Goal: Transaction & Acquisition: Subscribe to service/newsletter

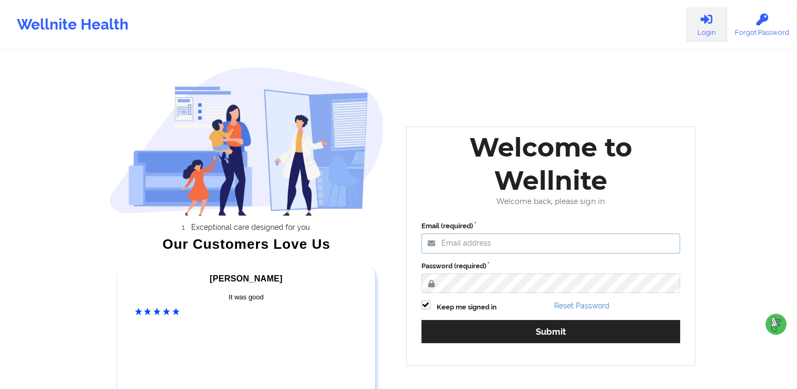
click at [493, 245] on input "Email (required)" at bounding box center [550, 243] width 259 height 20
type input "[EMAIL_ADDRESS][DOMAIN_NAME]"
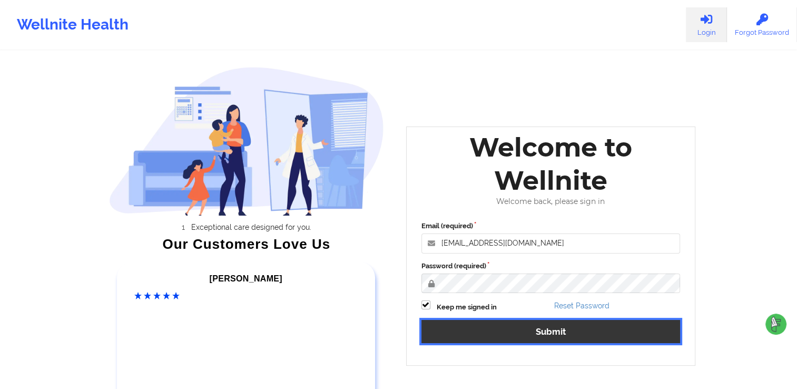
click at [509, 333] on button "Submit" at bounding box center [550, 331] width 259 height 23
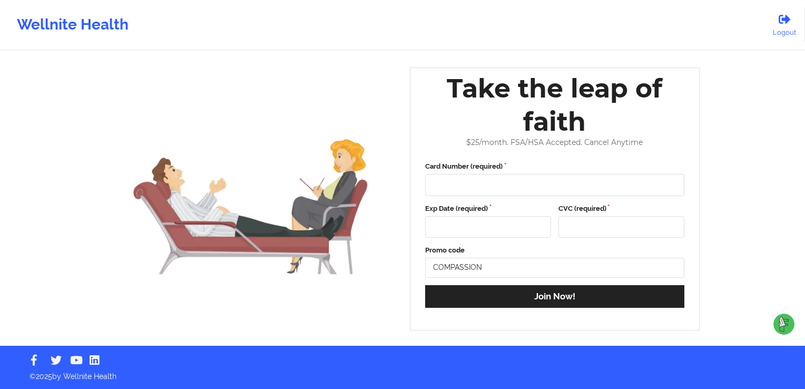
click at [476, 192] on div at bounding box center [554, 185] width 259 height 22
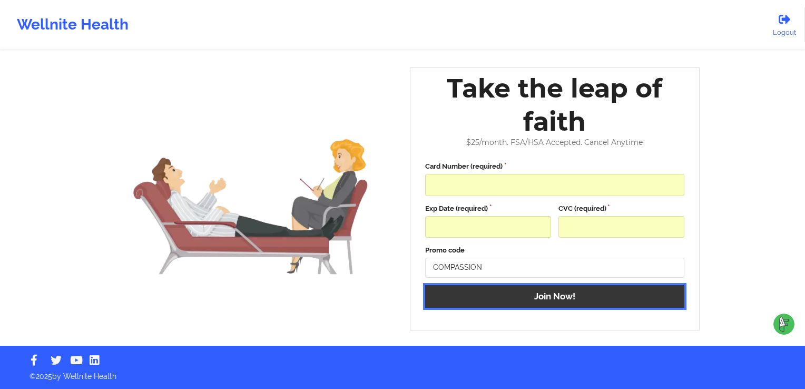
click at [501, 299] on button "Join Now!" at bounding box center [554, 296] width 259 height 23
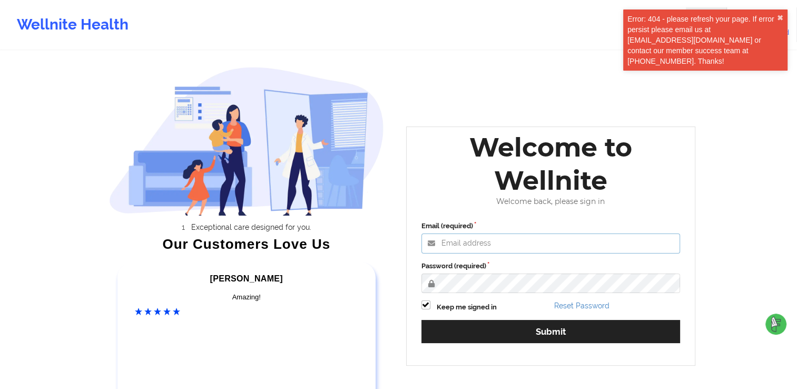
type input "[EMAIL_ADDRESS][DOMAIN_NAME]"
click at [783, 157] on div "Wellnite Health Login Forgot Password Exceptional care designed for you. Our Cu…" at bounding box center [398, 220] width 797 height 440
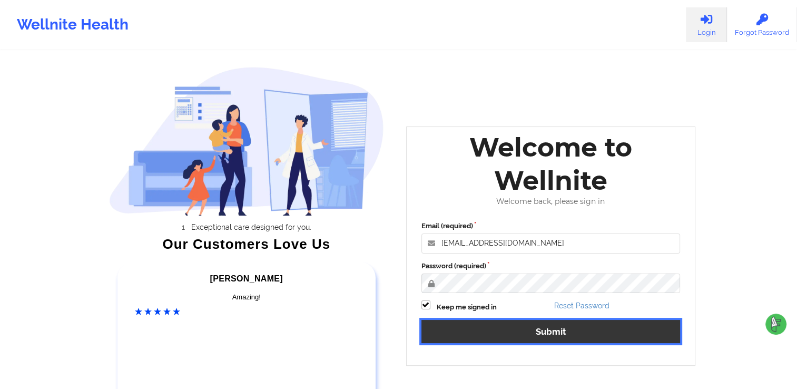
click at [543, 341] on button "Submit" at bounding box center [550, 331] width 259 height 23
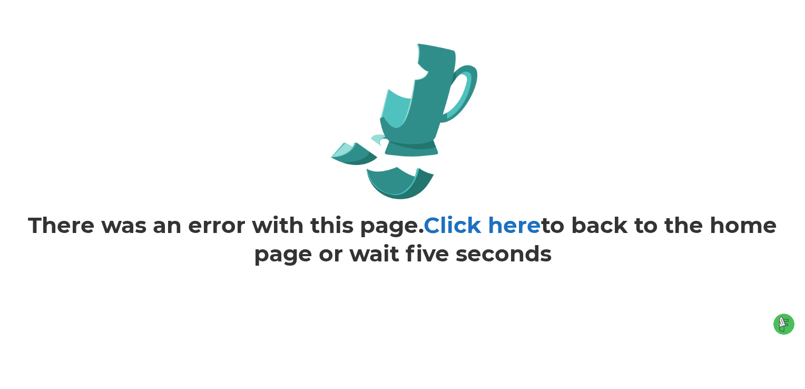
click at [492, 226] on link "Click here" at bounding box center [481, 224] width 117 height 27
